Goal: Task Accomplishment & Management: Manage account settings

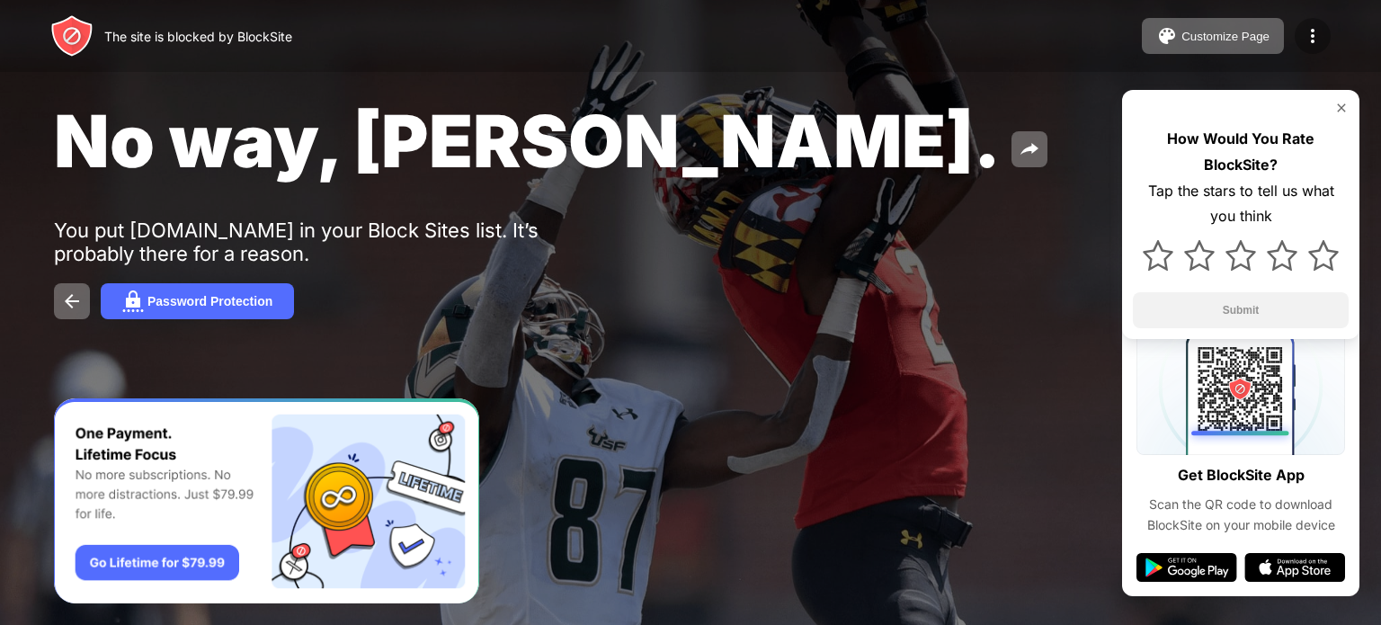
click at [1303, 26] on img at bounding box center [1313, 36] width 22 height 22
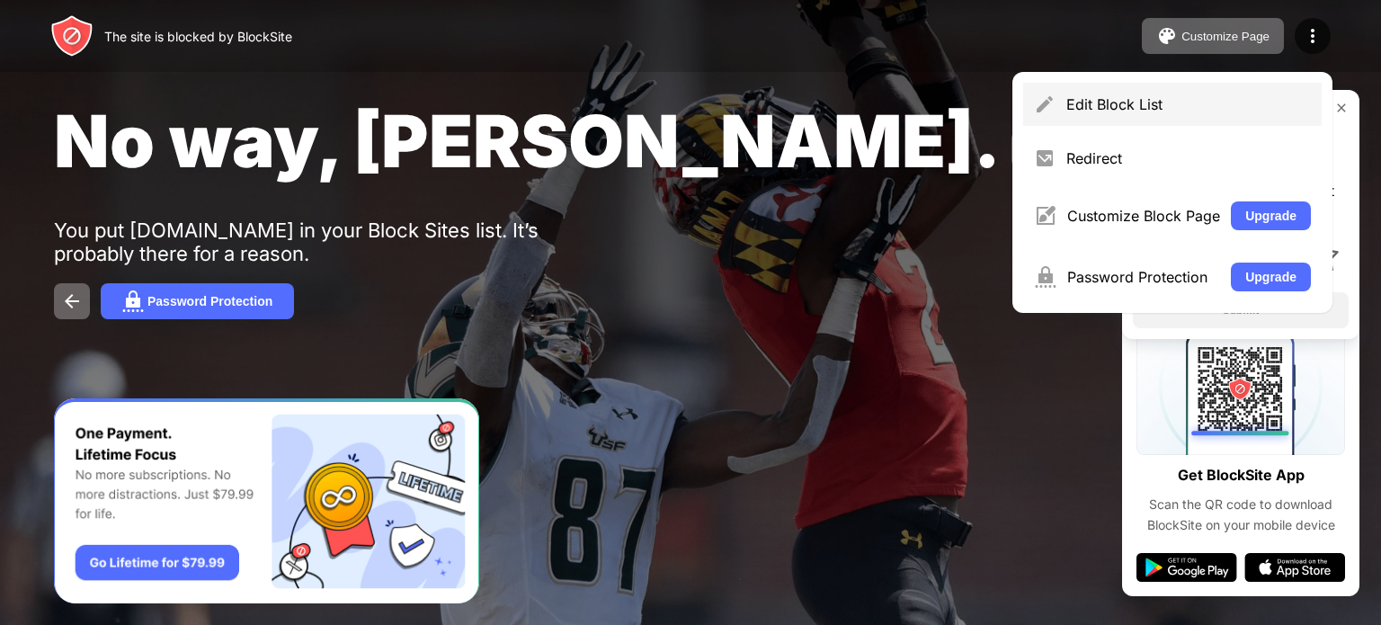
click at [1152, 102] on div "Edit Block List" at bounding box center [1188, 104] width 245 height 18
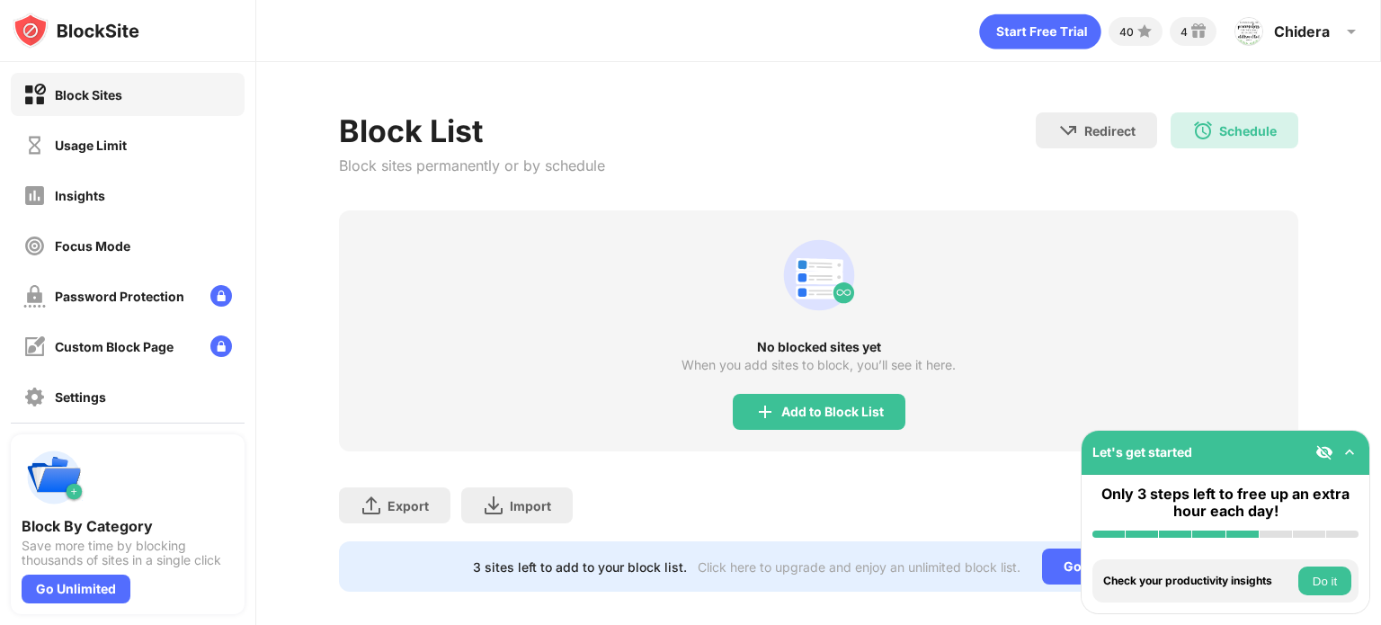
scroll to position [29, 0]
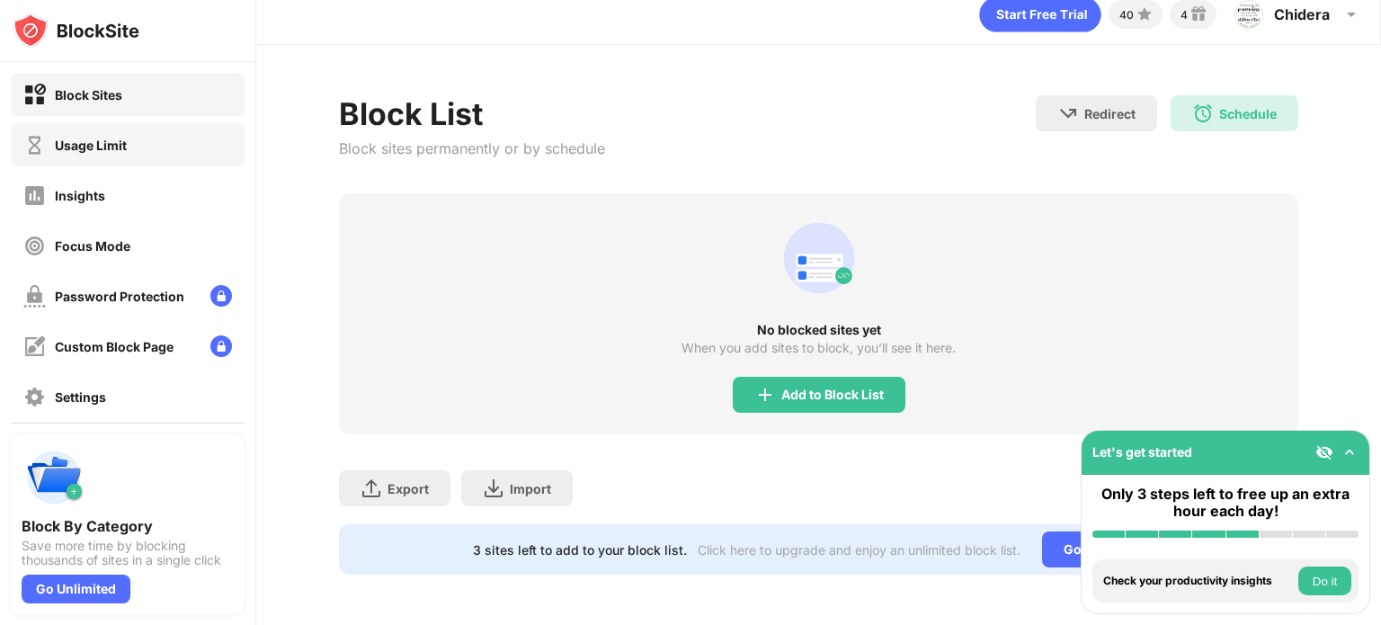
click at [129, 130] on div "Usage Limit" at bounding box center [128, 144] width 234 height 43
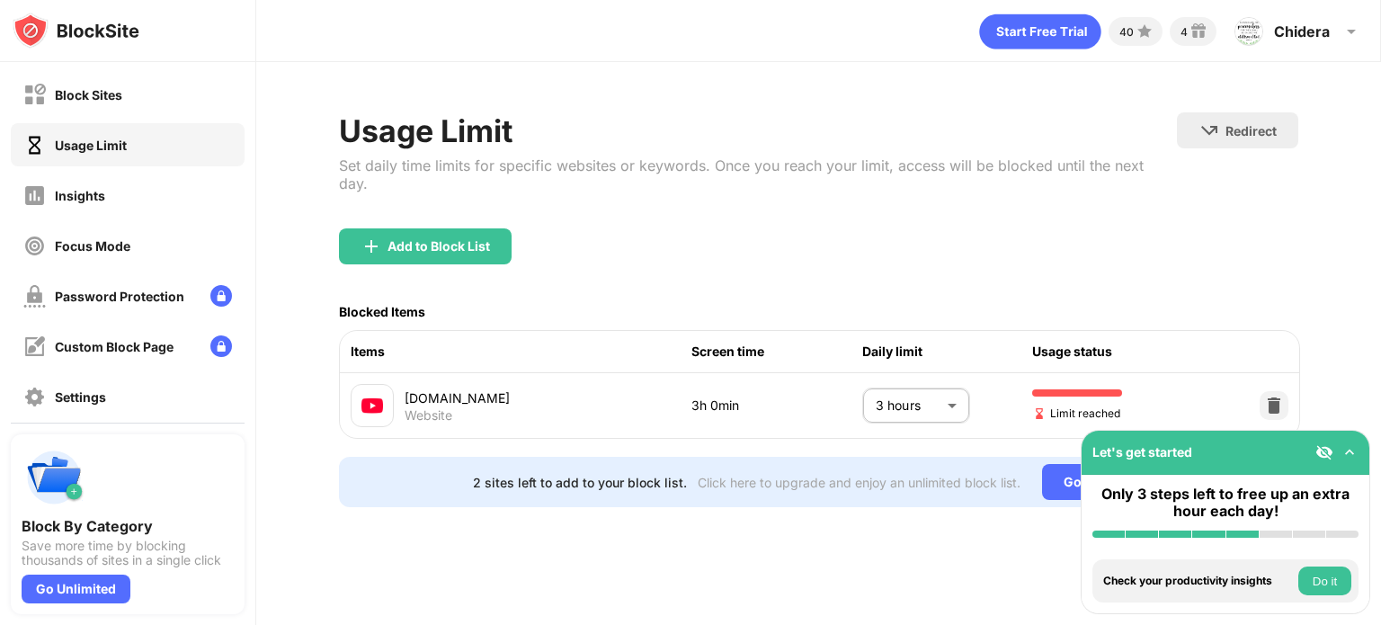
click at [957, 385] on body "Block Sites Usage Limit Insights Focus Mode Password Protection Custom Block Pa…" at bounding box center [690, 312] width 1381 height 625
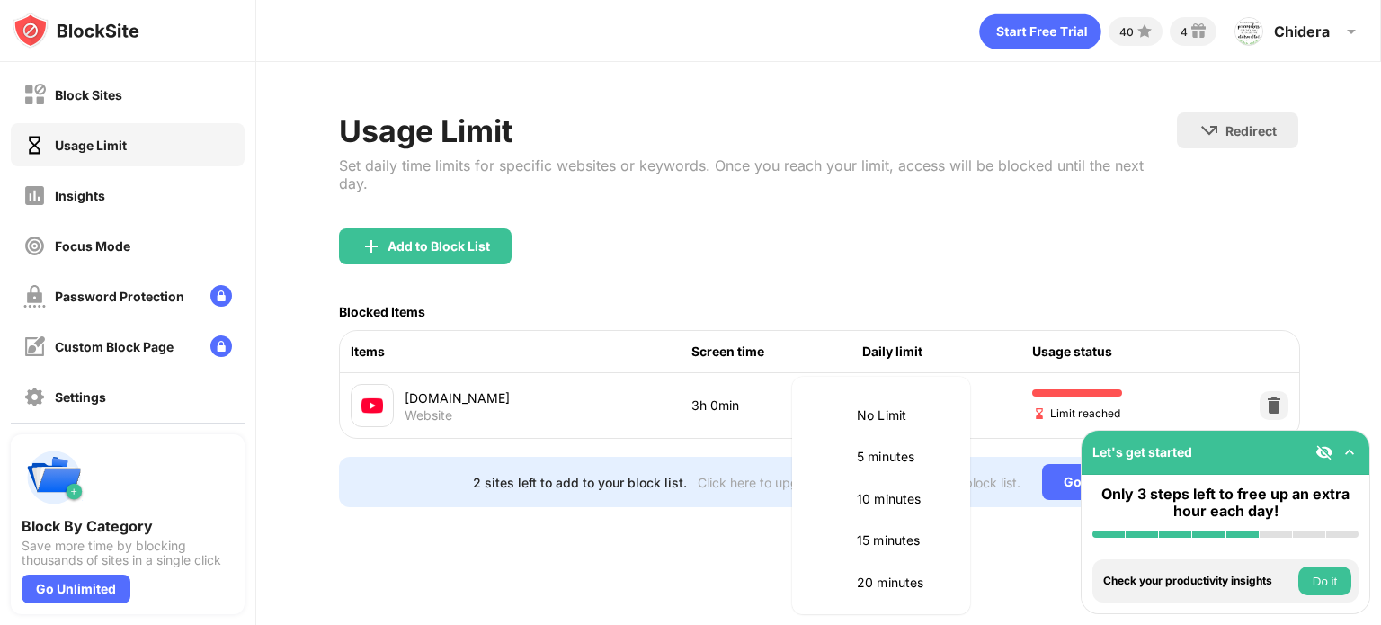
scroll to position [587, 0]
click at [896, 565] on li "4 hours" at bounding box center [881, 578] width 156 height 41
type input "***"
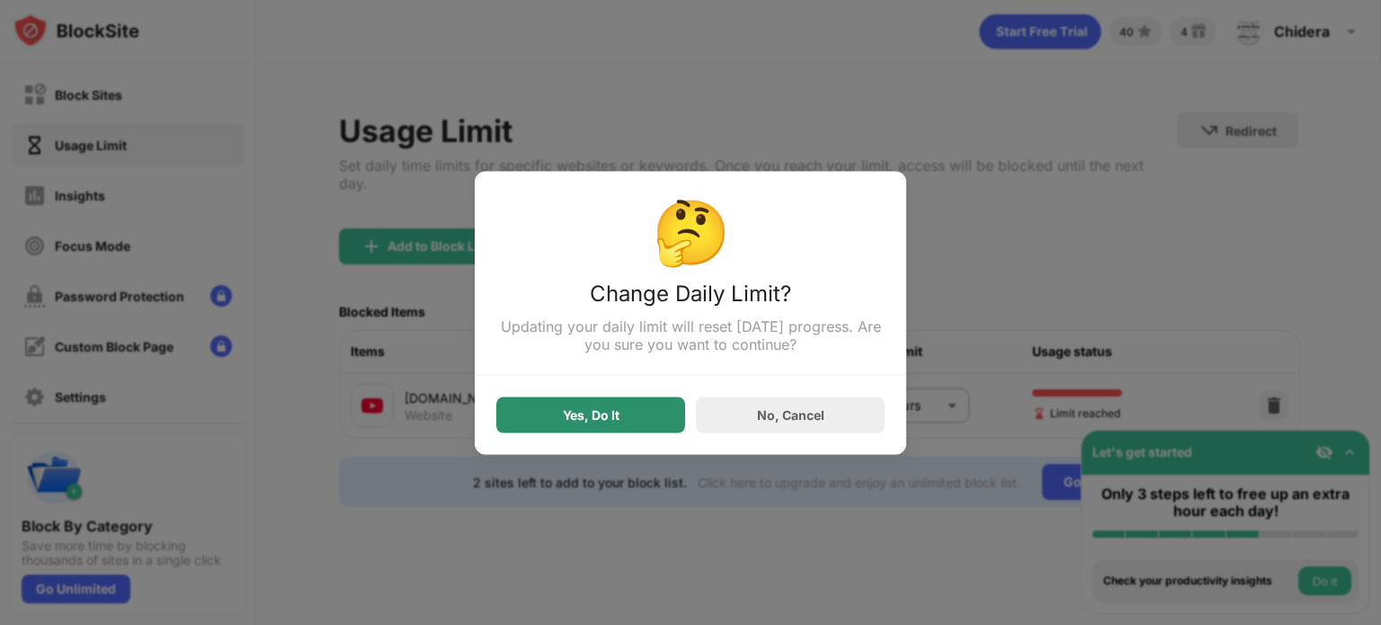
click at [607, 413] on div "Yes, Do It" at bounding box center [591, 414] width 57 height 14
